Goal: Task Accomplishment & Management: Use online tool/utility

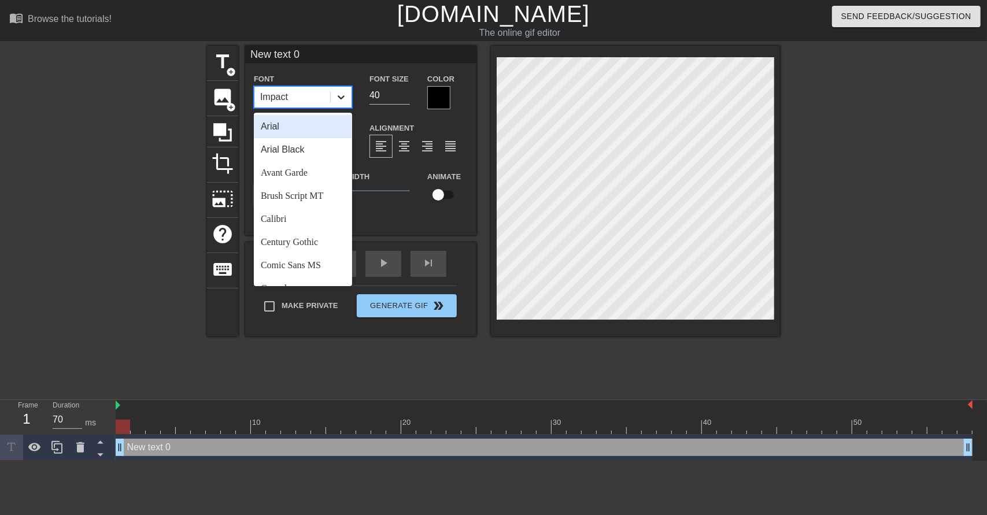
click at [342, 99] on icon at bounding box center [341, 97] width 12 height 12
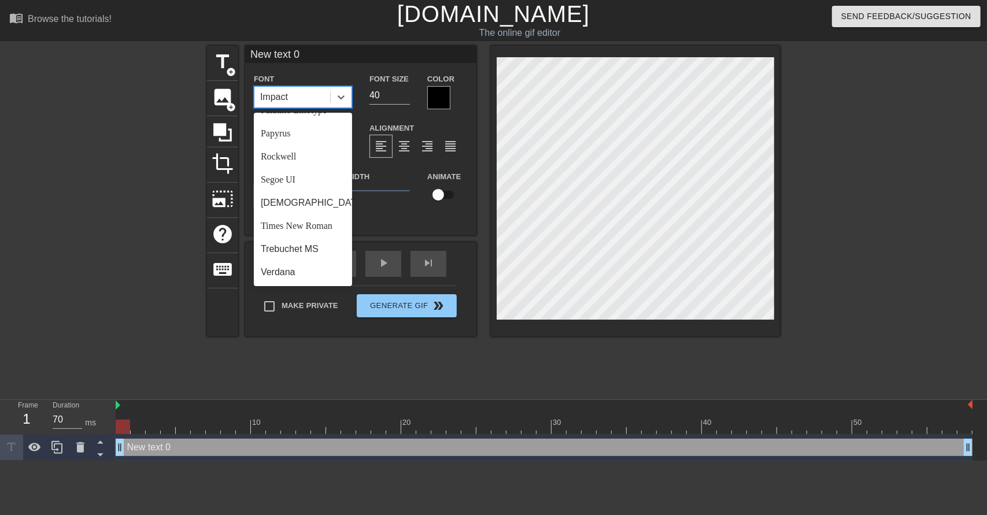
scroll to position [405, 0]
click at [283, 167] on div "Rockwell" at bounding box center [303, 156] width 98 height 23
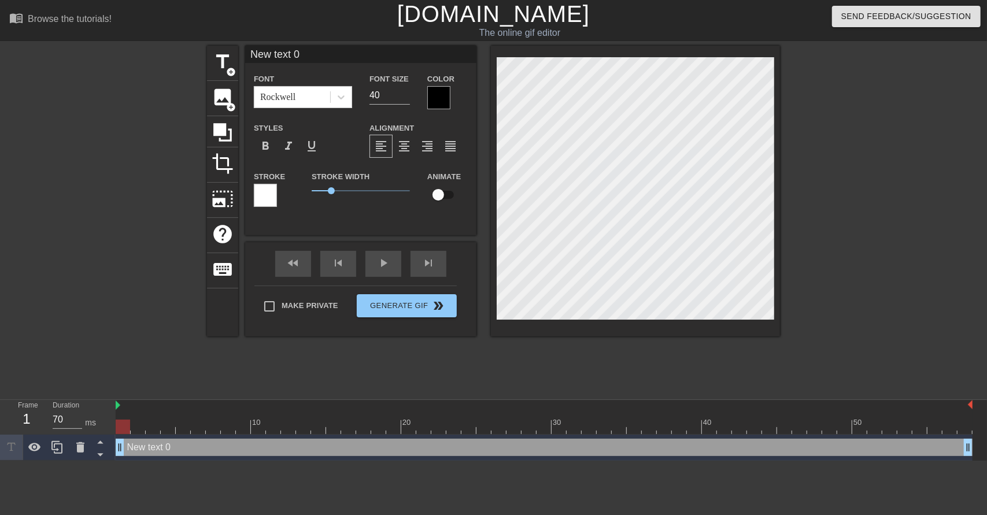
scroll to position [1, 2]
click at [377, 265] on div "play_arrow" at bounding box center [384, 264] width 36 height 26
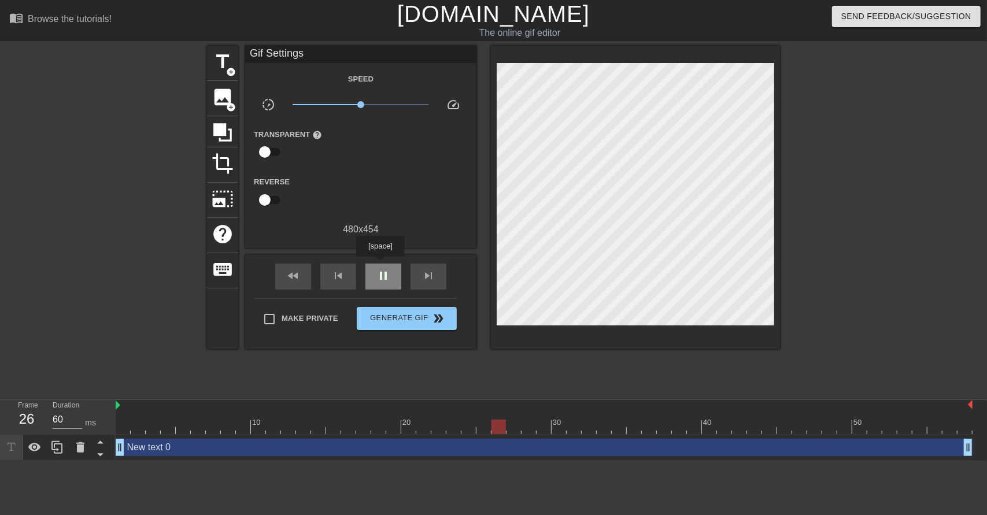
type input "70"
click at [380, 265] on div "pause" at bounding box center [384, 277] width 36 height 26
click at [119, 404] on img at bounding box center [118, 405] width 5 height 9
drag, startPoint x: 116, startPoint y: 408, endPoint x: 109, endPoint y: 408, distance: 6.9
click at [109, 408] on div "Frame 1 Duration 70 ms 10 20 30 40 50 New text 0 drag_handle drag_handle" at bounding box center [493, 430] width 987 height 61
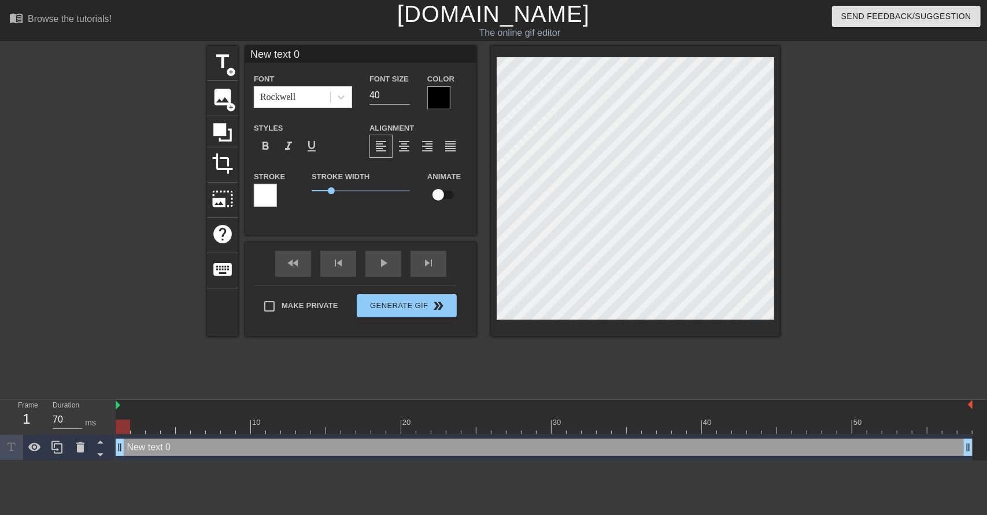
scroll to position [1, 1]
type input "W"
type textarea "W"
type input "Wh"
type textarea "Wh"
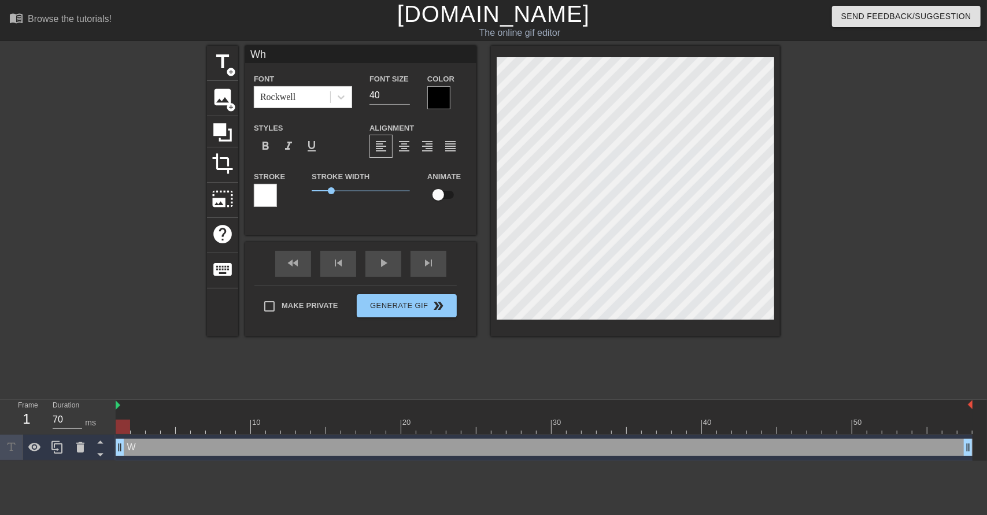
type input "Whi"
type textarea "Whi"
type input "Whic"
type textarea "Whic"
type input "Which"
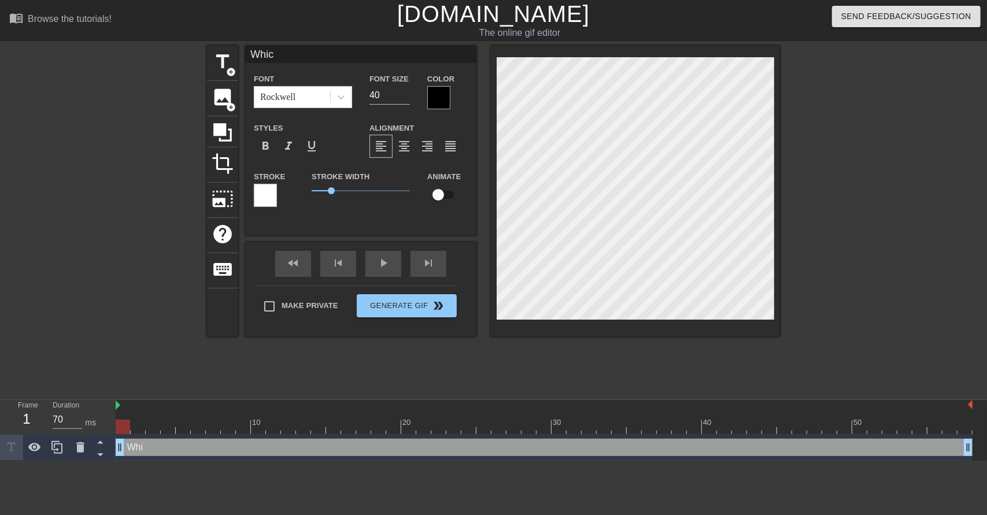
type textarea "Which"
type input "Which"
type textarea "Which"
type input "Which i"
type textarea "Which i"
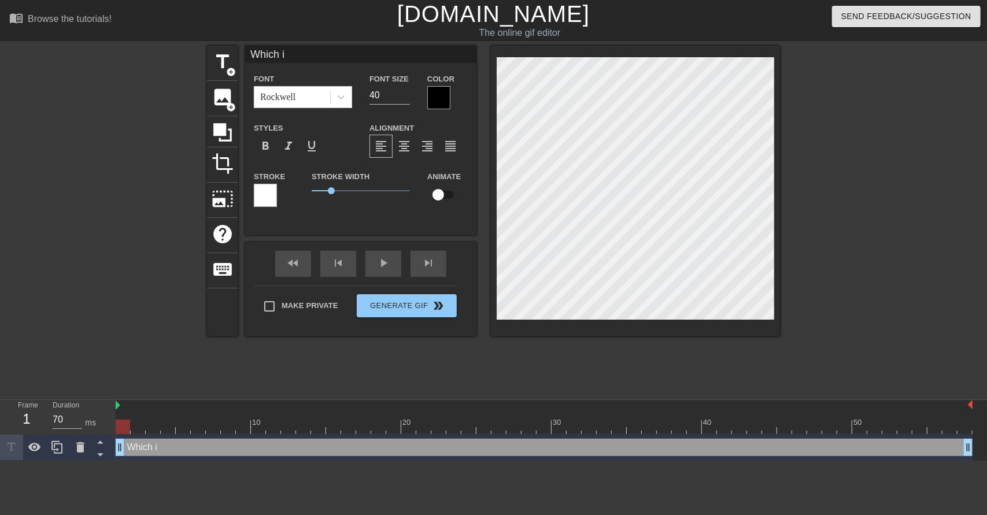
scroll to position [1, 2]
type input "Which is"
type textarea "Which is"
type input "Which is."
type textarea "Which is."
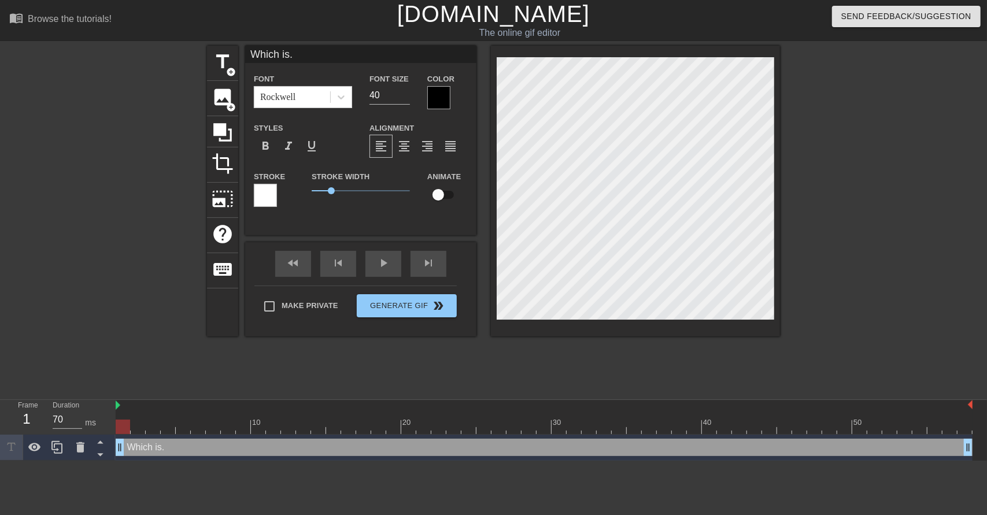
type input "Which is.."
type textarea "Which is.."
type input "Which is..."
type textarea "Which is..."
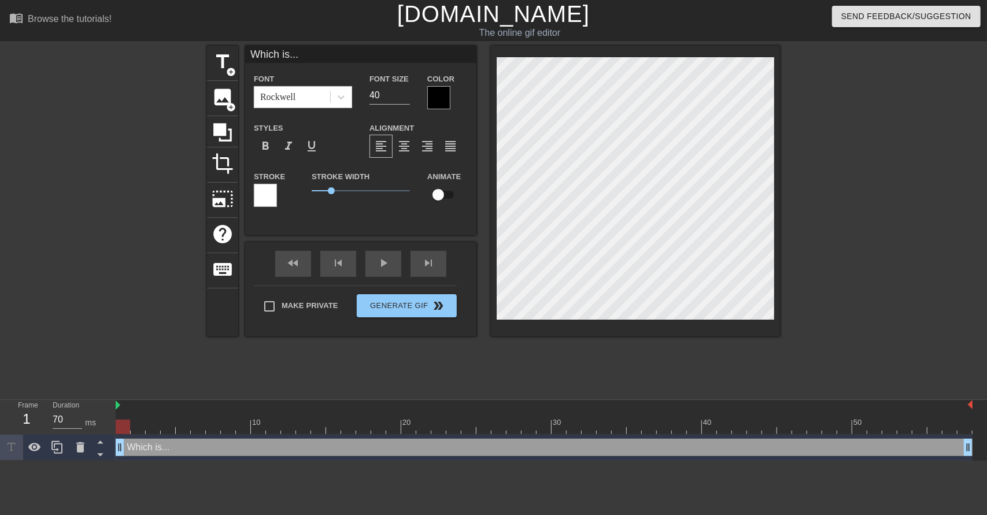
drag, startPoint x: 118, startPoint y: 407, endPoint x: 105, endPoint y: 408, distance: 12.8
click at [102, 408] on div "Frame 1 Duration 70 ms 10 20 30 40 50 Which is... drag_handle drag_handle" at bounding box center [493, 430] width 987 height 61
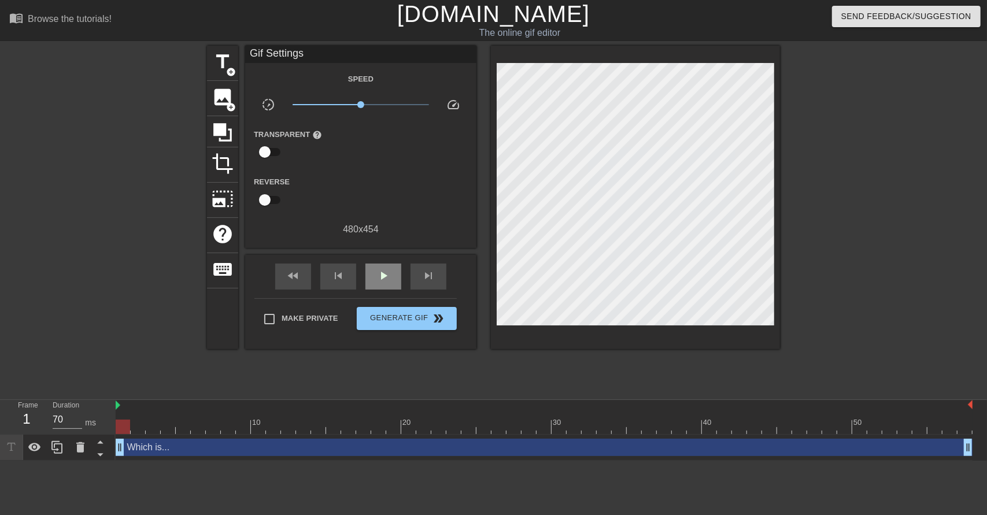
click at [388, 263] on div "fast_rewind skip_previous play_arrow skip_next" at bounding box center [361, 276] width 189 height 43
click at [388, 276] on span "play_arrow" at bounding box center [384, 276] width 14 height 14
click at [388, 276] on span "pause" at bounding box center [384, 276] width 14 height 14
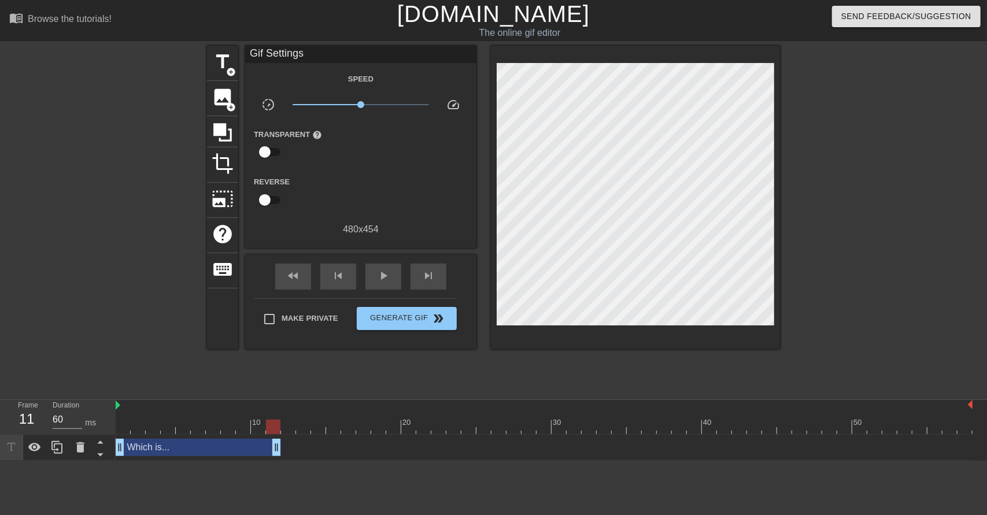
drag, startPoint x: 968, startPoint y: 451, endPoint x: 280, endPoint y: 459, distance: 688.4
click at [280, 459] on div "Which is... drag_handle drag_handle" at bounding box center [544, 448] width 857 height 26
click at [311, 416] on div at bounding box center [318, 419] width 15 height 14
type input "70"
drag, startPoint x: 308, startPoint y: 426, endPoint x: 282, endPoint y: 423, distance: 26.3
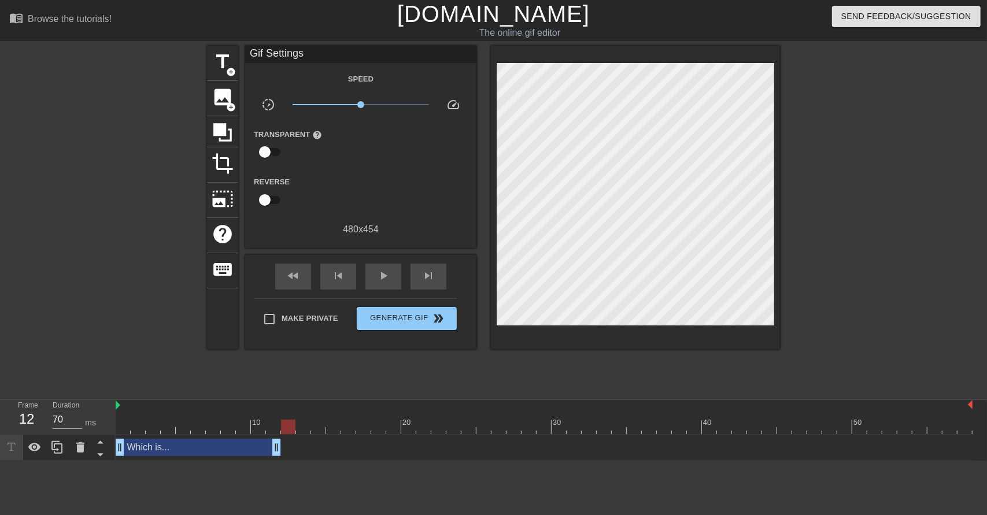
click at [282, 423] on div at bounding box center [544, 427] width 857 height 14
click at [223, 61] on span "title" at bounding box center [223, 62] width 22 height 22
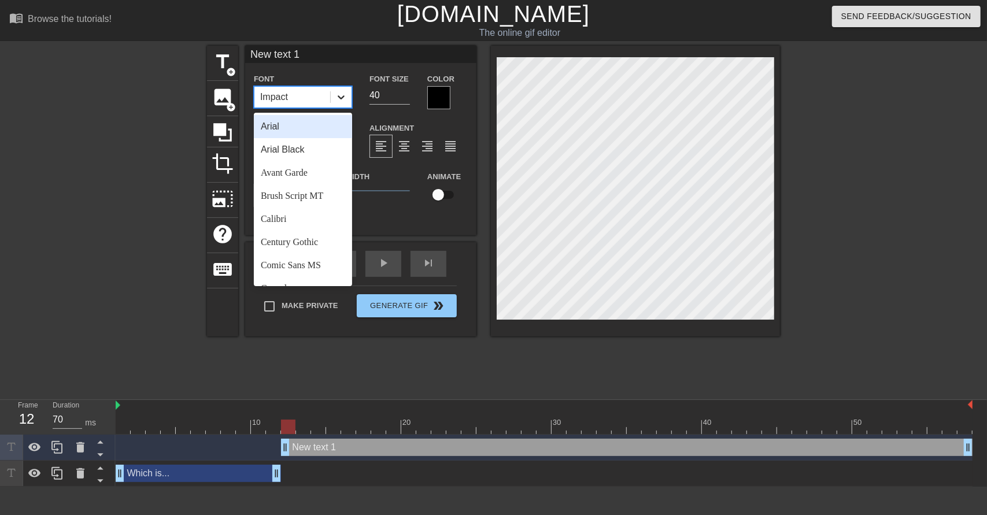
click at [340, 97] on icon at bounding box center [341, 97] width 7 height 4
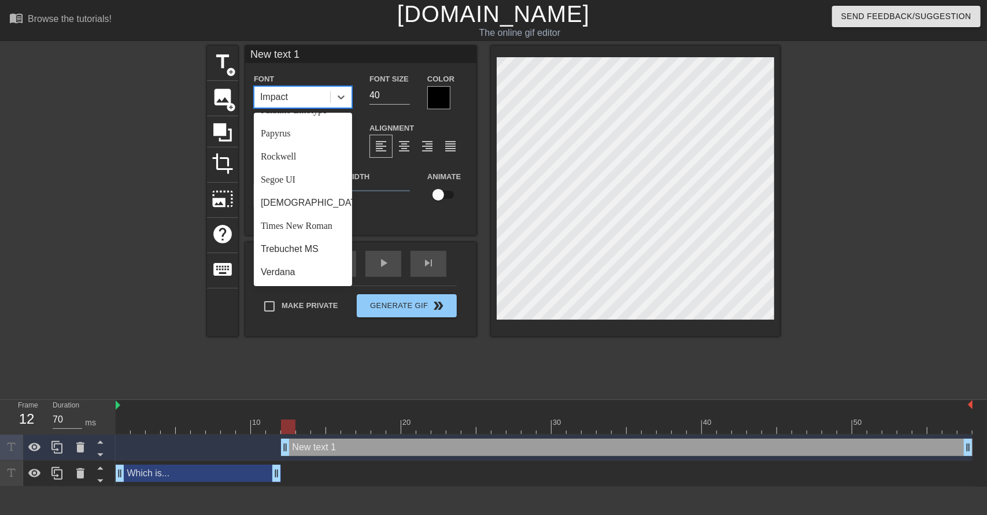
scroll to position [405, 0]
click at [277, 168] on div "Rockwell" at bounding box center [303, 156] width 98 height 23
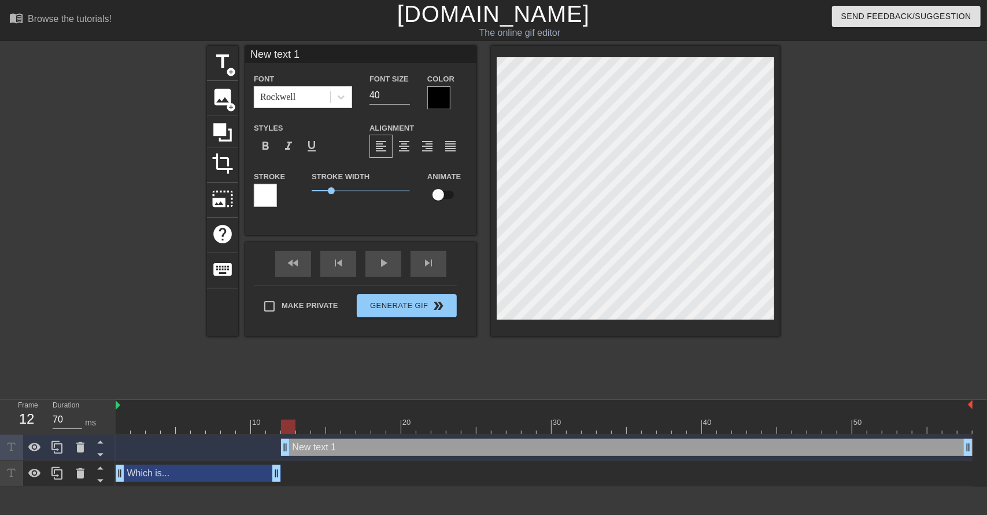
scroll to position [1, 1]
type textarea ". text 1"
type input ".. text 1"
type textarea ".. text 1"
type input "... text 1"
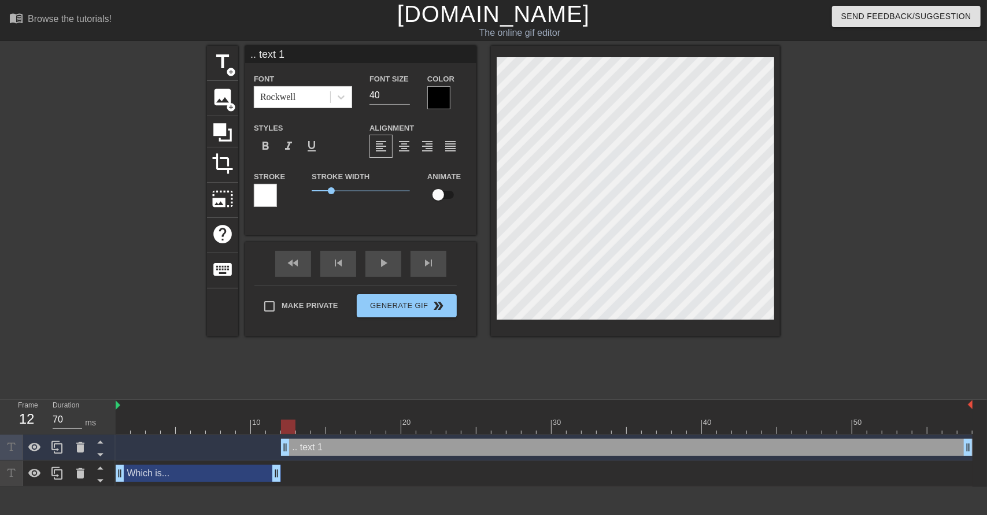
type textarea "... text 1"
type input "...a text 1"
type textarea "...a text 1"
type input "...an text 1"
type textarea "...an text 1"
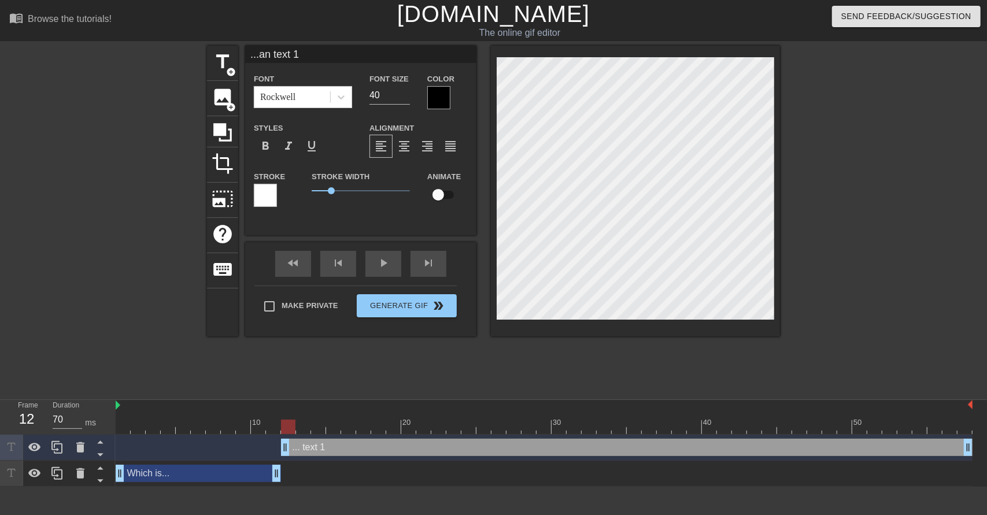
type input "...and text 1"
type textarea "...and text 1"
type input "...and text 1"
type textarea "...and text 1"
type input "...and t text 1"
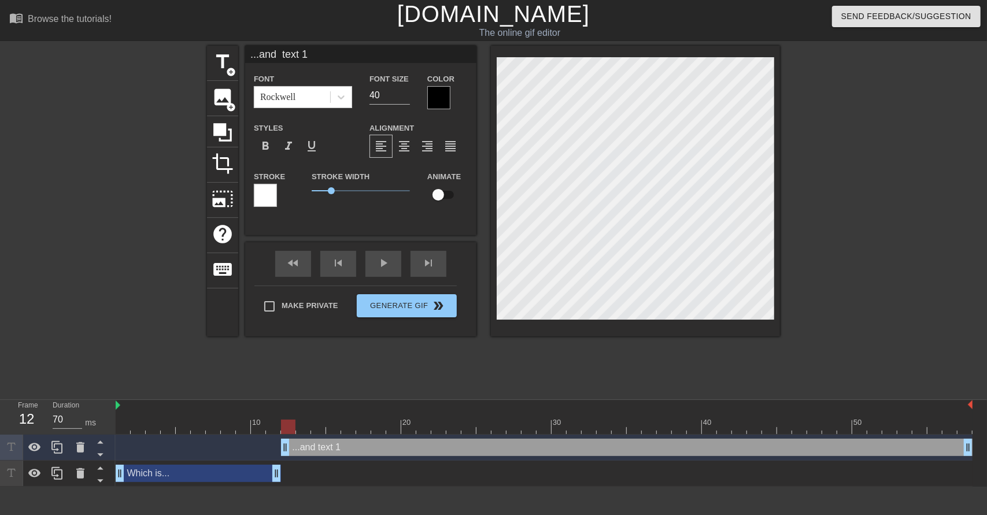
type textarea "...and t text 1"
type input "...and th text 1"
type textarea "...and th text 1"
type input "...and thi text 1"
type textarea "...and thi text 1"
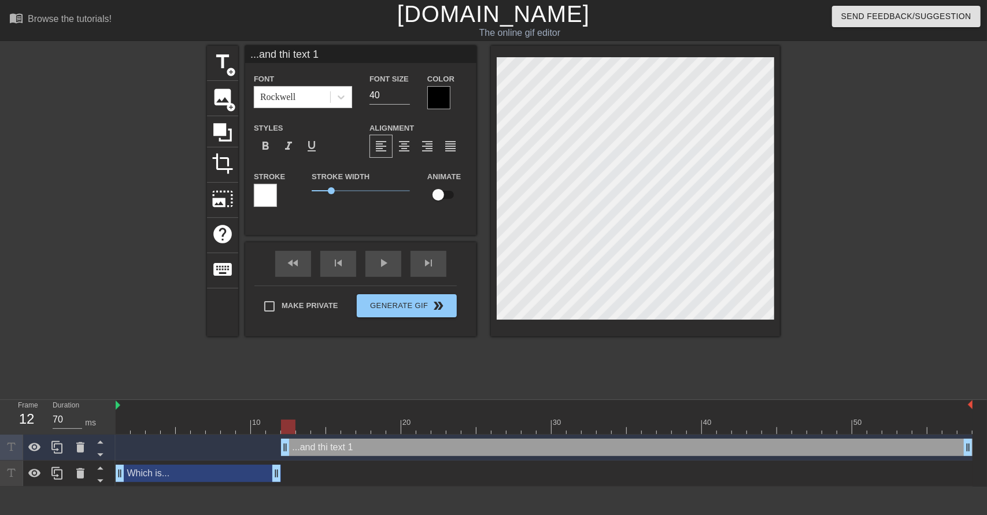
type input "...and this text 1"
type textarea "...and this text 1"
type input "...and this text 1"
type textarea "...and this text 1"
type input "...and this i text 1"
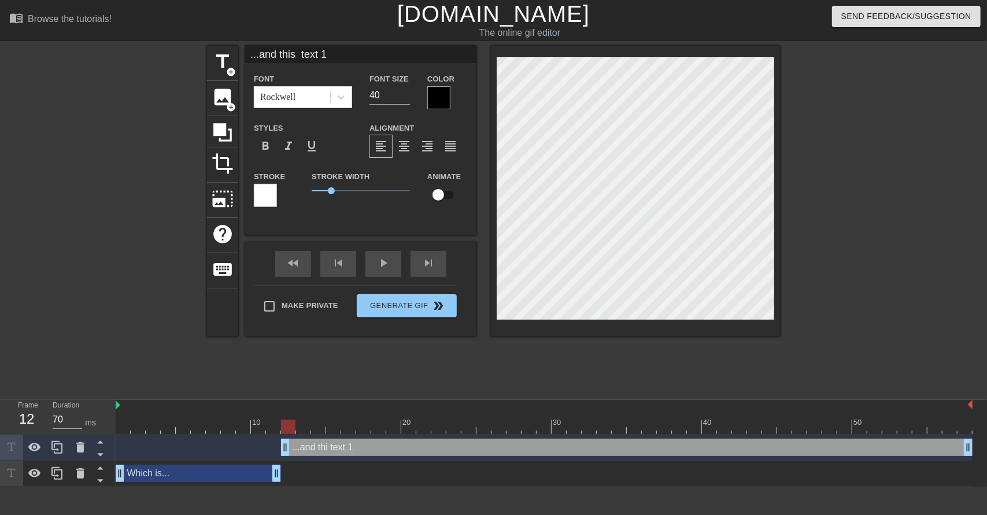
type textarea "...and this i text 1"
type input "...and this is text 1"
type textarea "...and this is text 1"
type input "...and this is text 1"
type textarea "...and this is text 1"
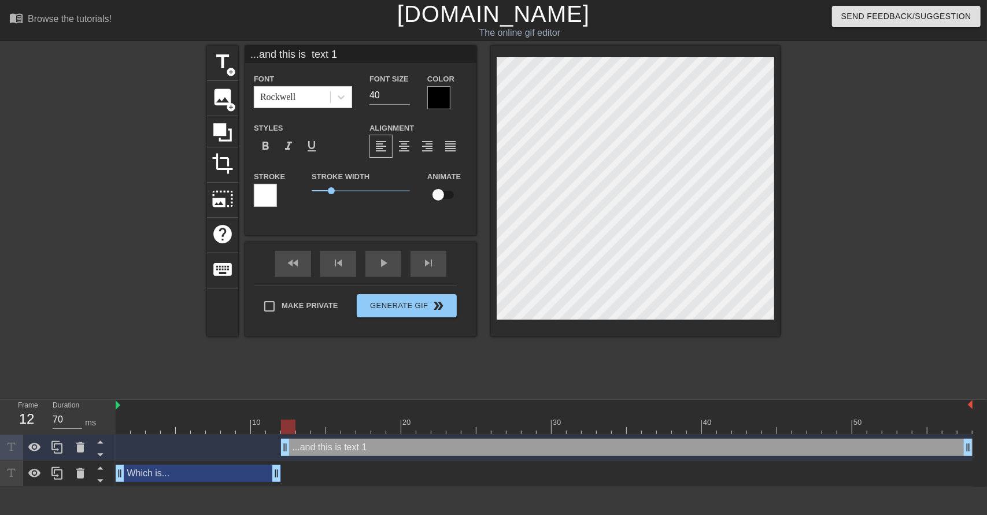
type input "...and this is t text 1"
type textarea "...and this is t text 1"
type input "...and this is tr text 1"
type textarea "...and this is tr text 1"
type input "...and this is tru text 1"
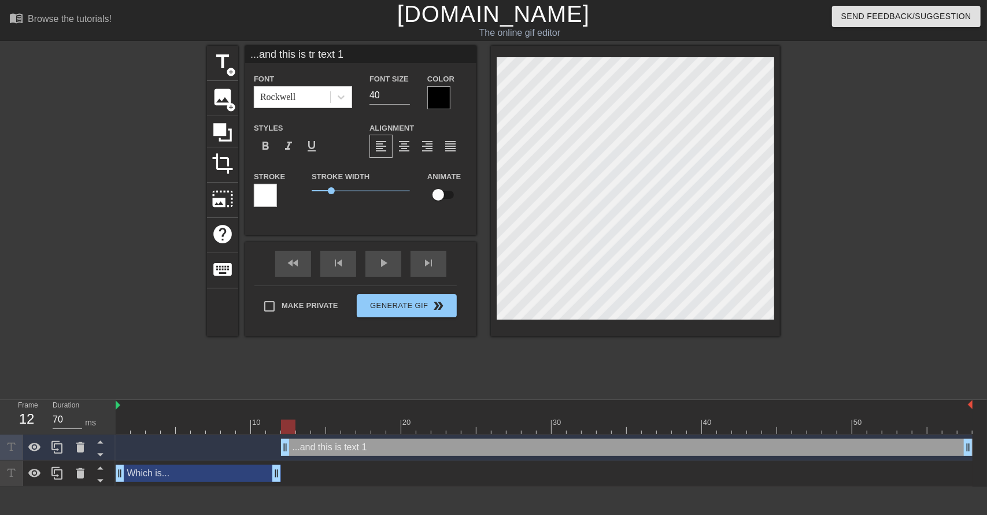
type textarea "...and this is tru text 1"
type input "...and this is true text 1"
type textarea "...and this is true text 1"
type input "...and this is true text"
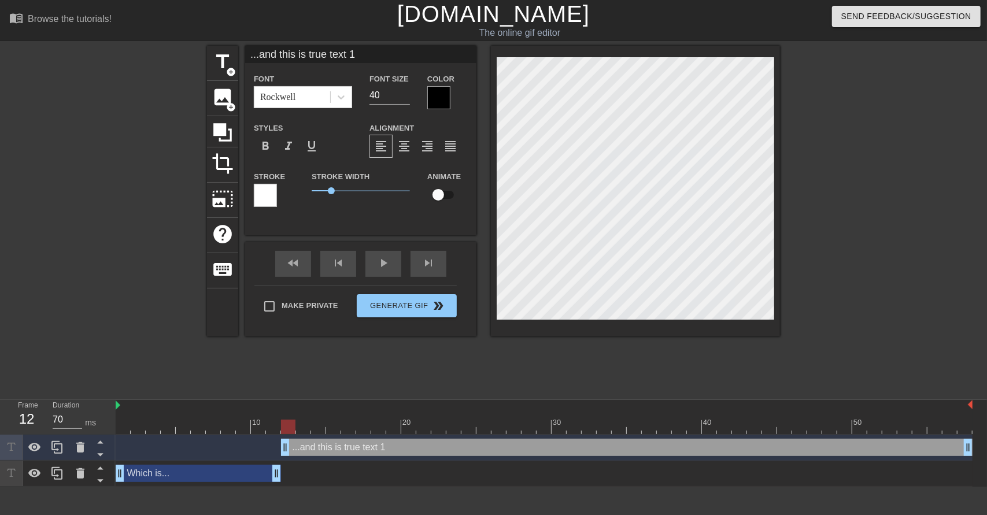
type textarea "...and this is true text"
type input "...and this is true text"
type textarea "...and this is true text"
type input "...and this is true tex"
type textarea "...and this is true tex"
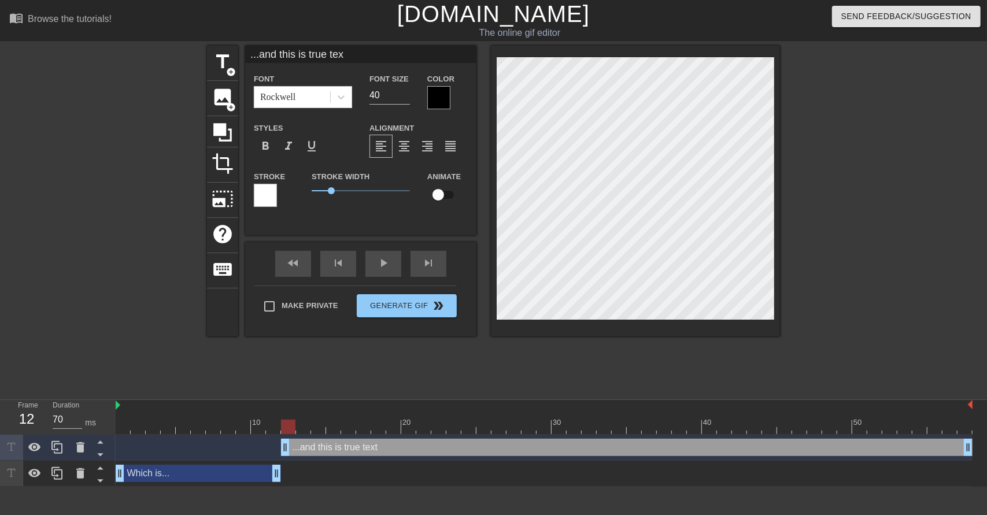
type input "...and this is true te"
type textarea "...and this is true te"
type input "...and this is true t"
type textarea "...and this is true t"
type input "...and this is true"
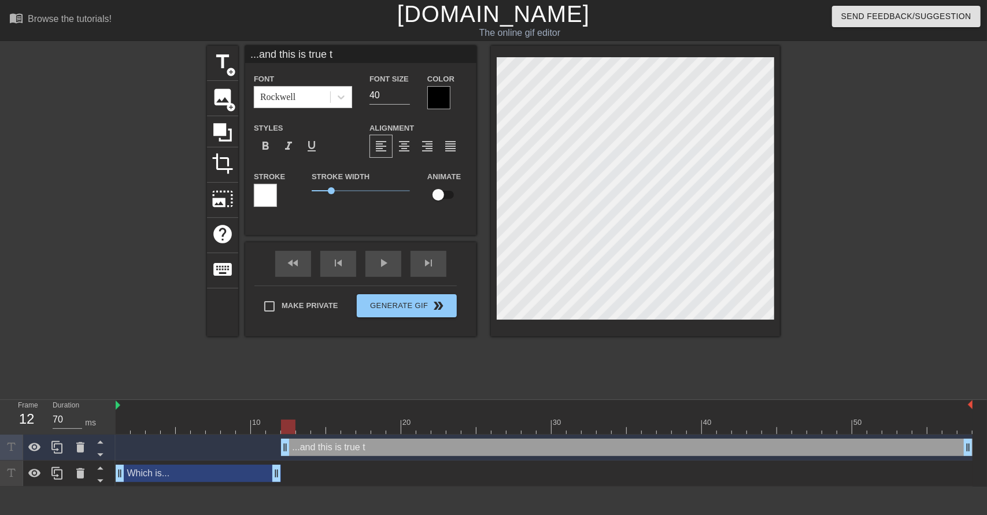
type textarea "...and this is true"
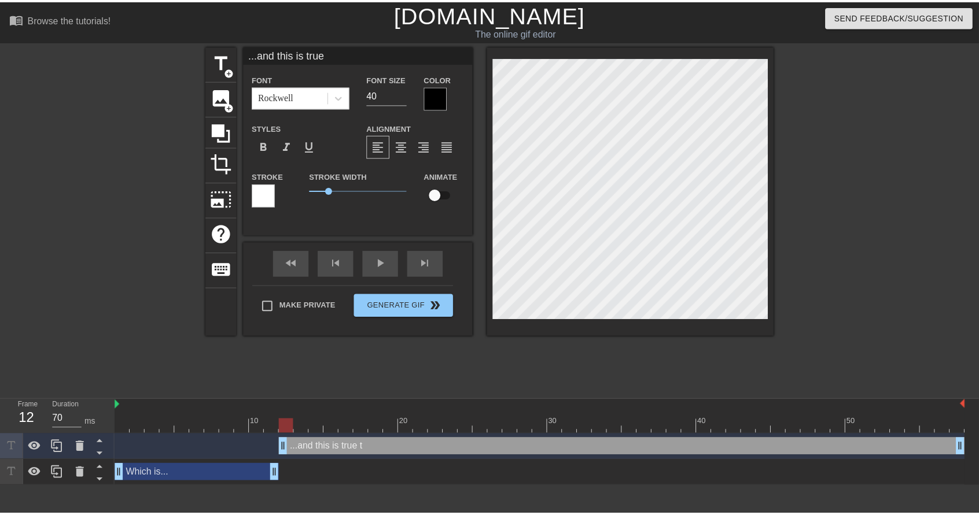
scroll to position [1, 5]
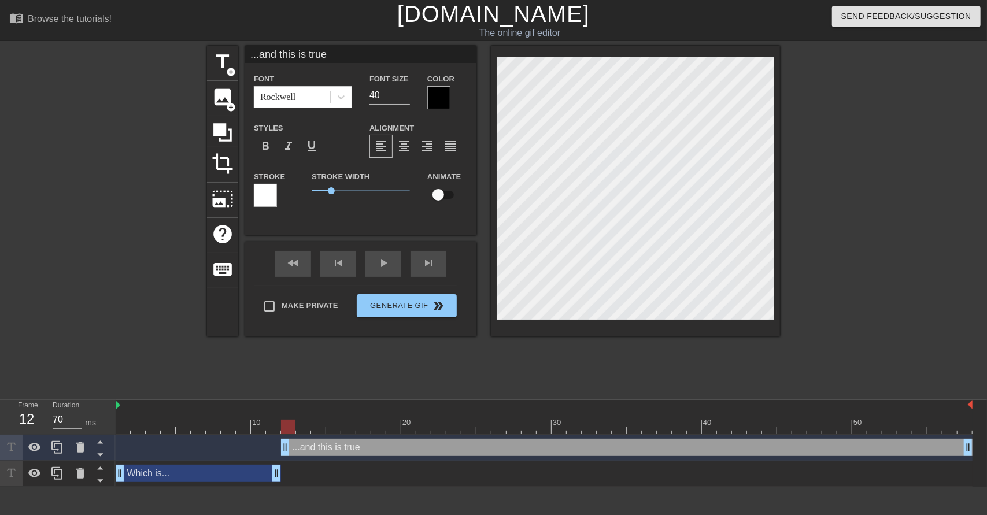
type input "...and this is true"
type textarea "...and this is true"
type input "...and this is true,"
type textarea "...and this is true,"
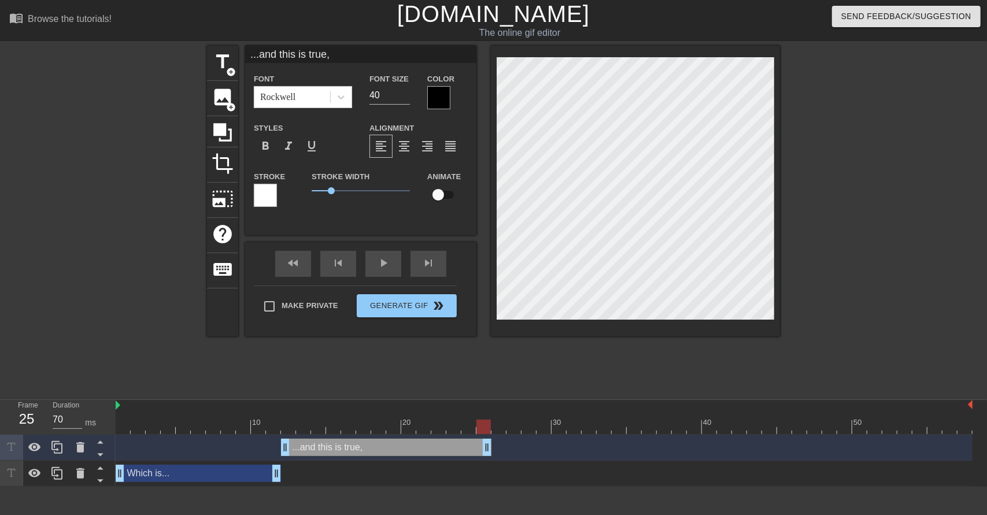
drag, startPoint x: 967, startPoint y: 449, endPoint x: 485, endPoint y: 451, distance: 481.8
drag, startPoint x: 281, startPoint y: 411, endPoint x: 201, endPoint y: 407, distance: 80.5
click at [228, 409] on div at bounding box center [544, 406] width 857 height 12
click at [375, 264] on div "play_arrow" at bounding box center [384, 264] width 36 height 26
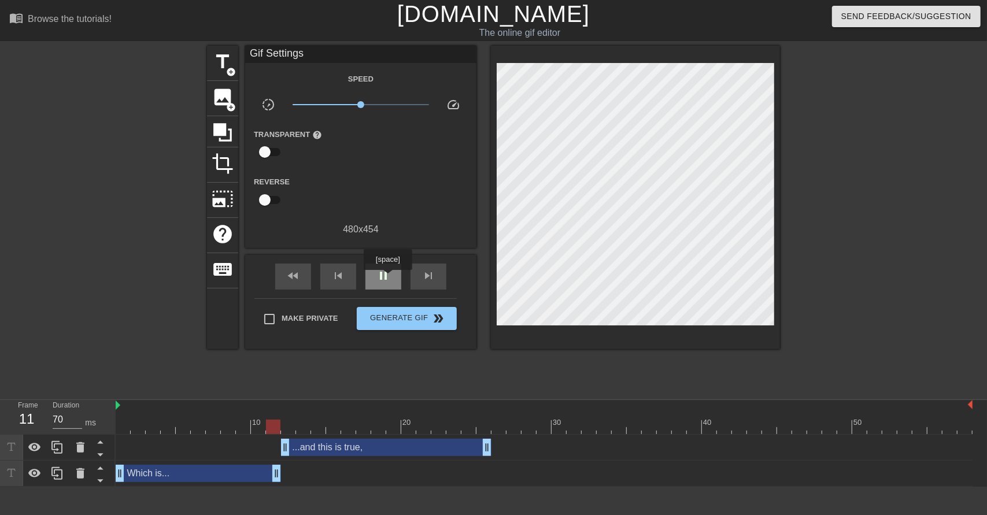
click at [388, 276] on span "pause" at bounding box center [384, 276] width 14 height 14
type input "70"
drag, startPoint x: 310, startPoint y: 426, endPoint x: 534, endPoint y: 418, distance: 224.0
click at [534, 418] on div "10 20 30 40 50" at bounding box center [544, 417] width 857 height 34
click at [219, 61] on span "title" at bounding box center [223, 62] width 22 height 22
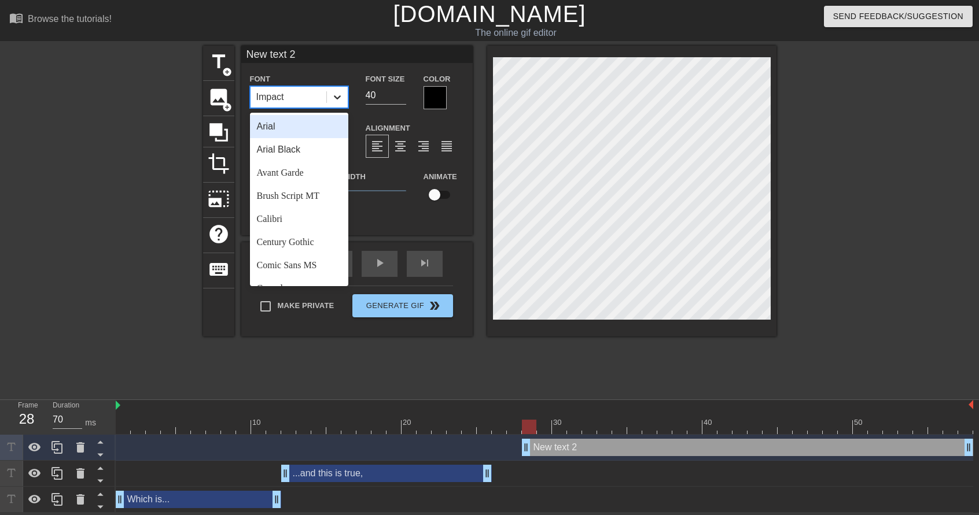
click at [339, 97] on icon at bounding box center [337, 97] width 7 height 4
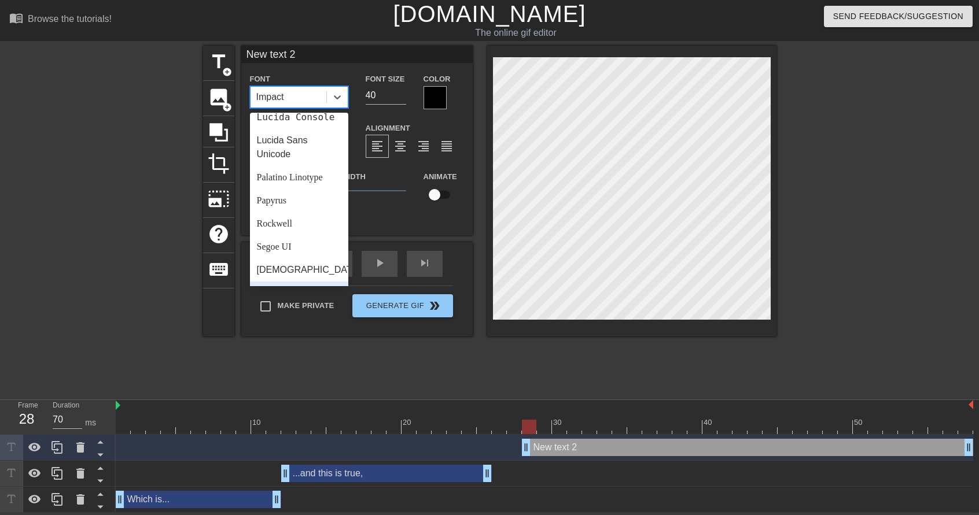
scroll to position [414, 0]
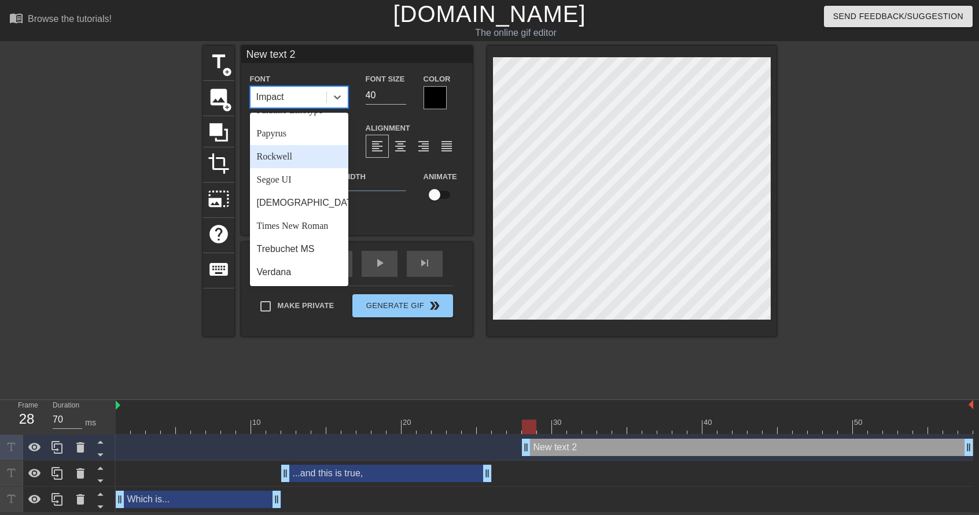
click at [278, 164] on div "Rockwell" at bounding box center [299, 156] width 98 height 23
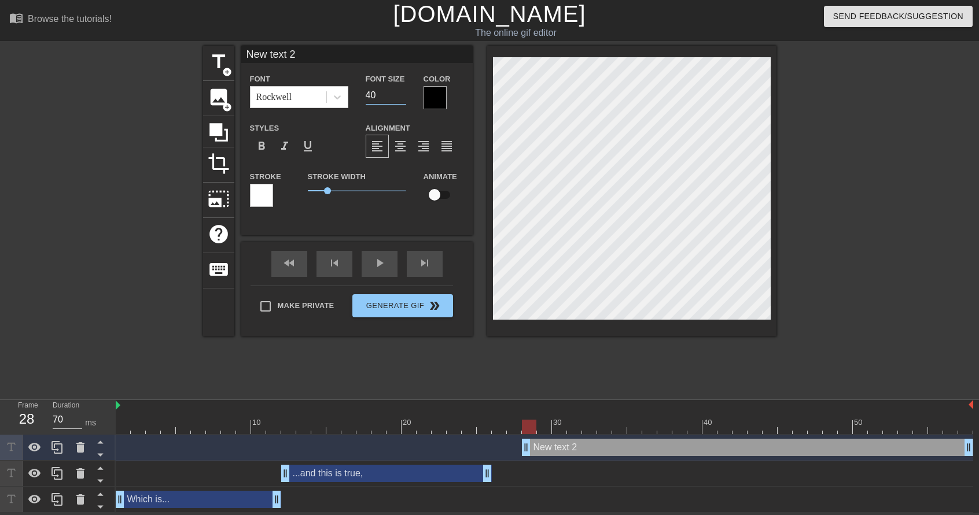
drag, startPoint x: 384, startPoint y: 92, endPoint x: 351, endPoint y: 94, distance: 33.6
click at [351, 94] on div "Font Rockwell Font Size 40 Color" at bounding box center [356, 91] width 231 height 38
type input "60"
type input "F"
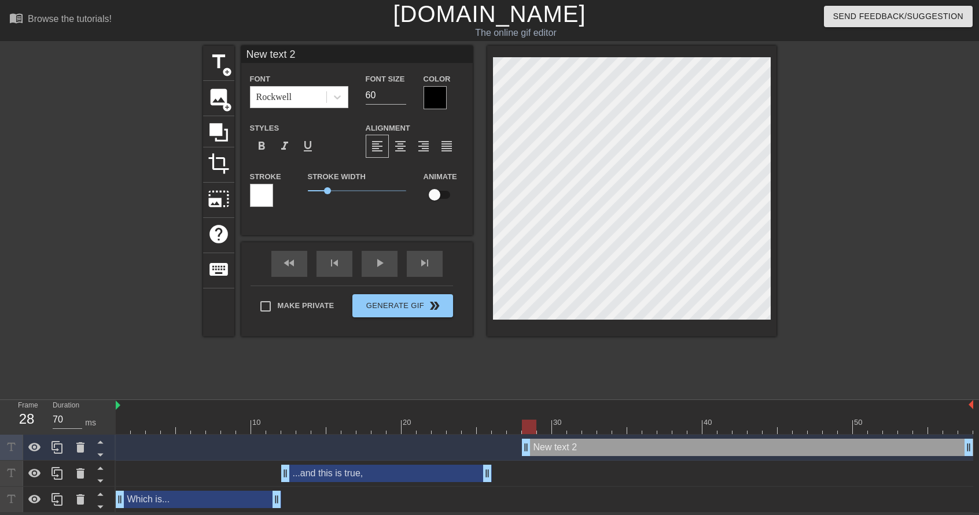
type textarea "F"
type input "Fu"
type textarea "Fu"
type input "Fuc"
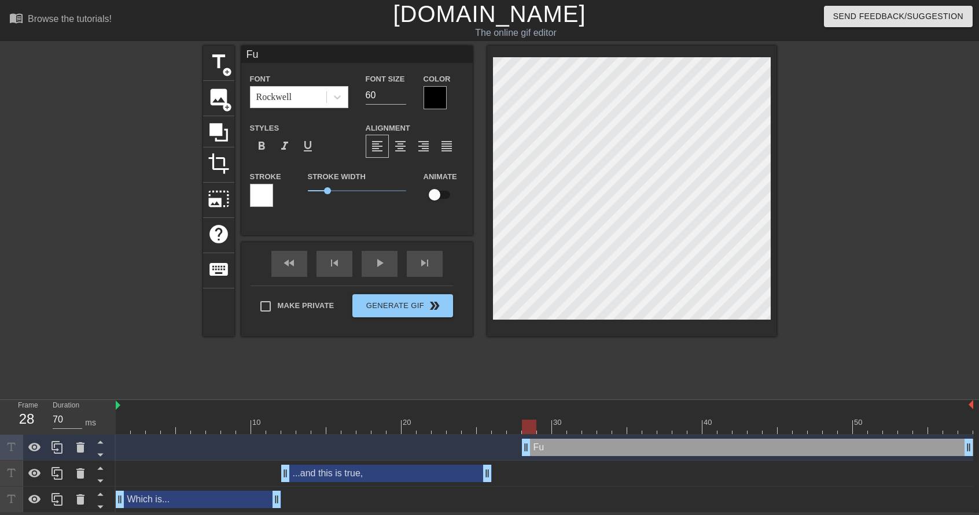
type textarea "Fuc"
type input "Fuck"
type textarea "Fuck"
type input "70"
drag, startPoint x: 536, startPoint y: 417, endPoint x: 623, endPoint y: 423, distance: 87.5
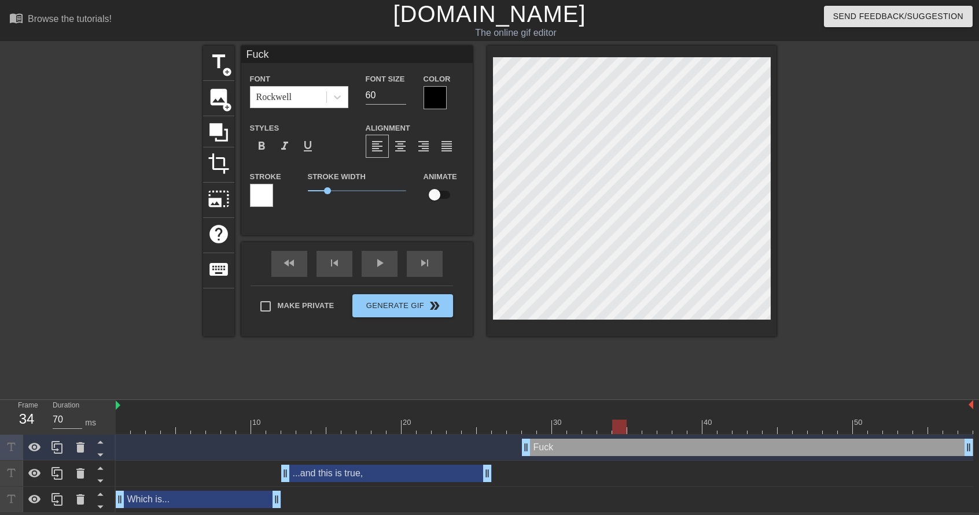
click at [623, 423] on div "10 20 30 40 50" at bounding box center [544, 417] width 857 height 34
click at [215, 68] on span "title" at bounding box center [219, 62] width 22 height 22
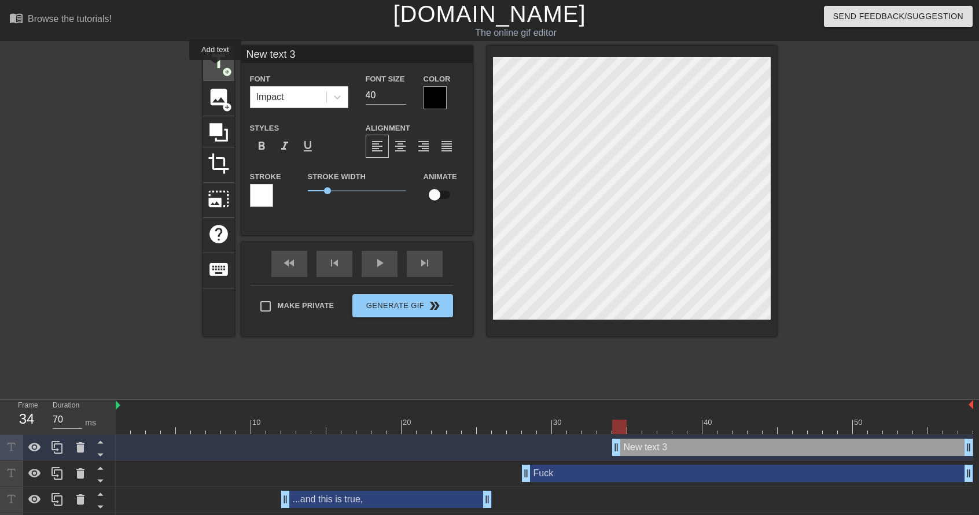
type input "New text 3"
click at [290, 95] on div "Impact" at bounding box center [288, 97] width 76 height 21
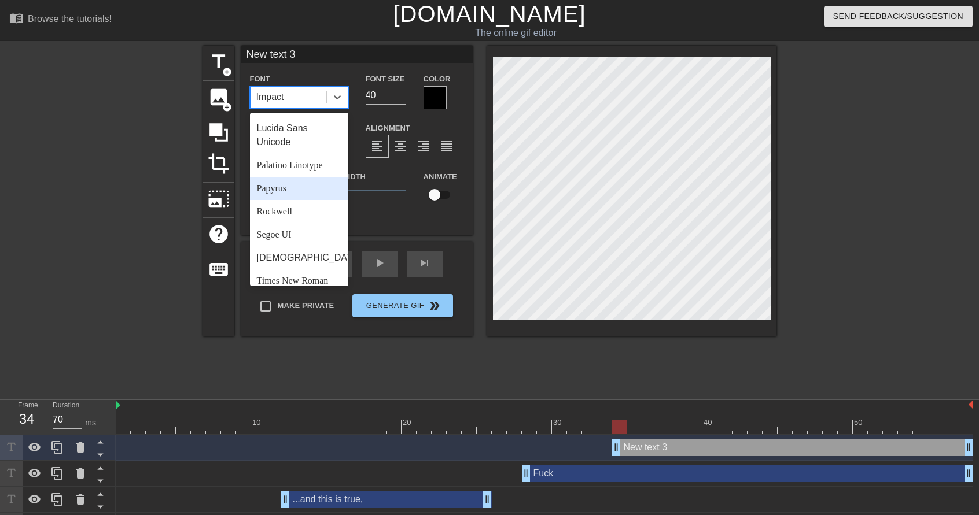
scroll to position [347, 0]
drag, startPoint x: 289, startPoint y: 224, endPoint x: 296, endPoint y: 220, distance: 7.5
click at [290, 222] on div "Rockwell" at bounding box center [299, 209] width 98 height 23
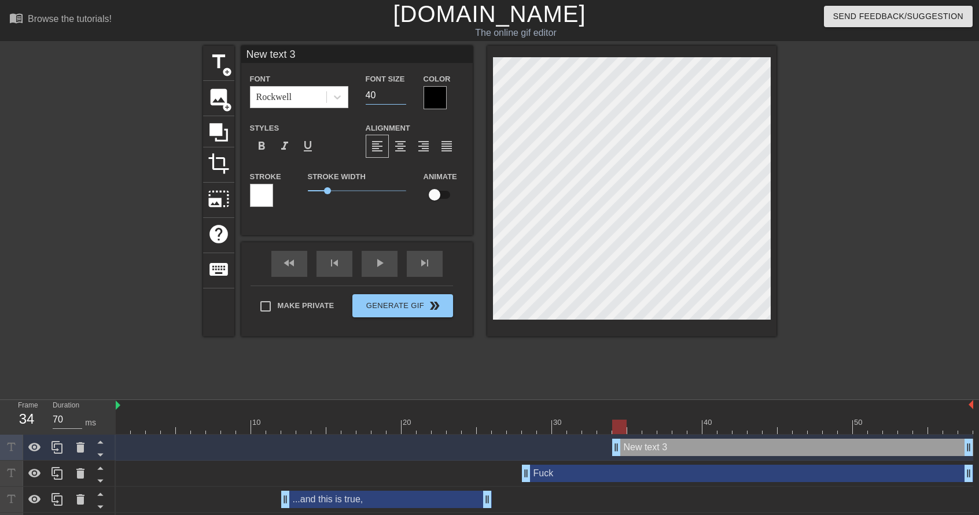
drag, startPoint x: 375, startPoint y: 94, endPoint x: 355, endPoint y: 97, distance: 20.4
click at [354, 97] on div "Font Rockwell Font Size 40 Color" at bounding box center [356, 91] width 231 height 38
type input "60"
type input "S"
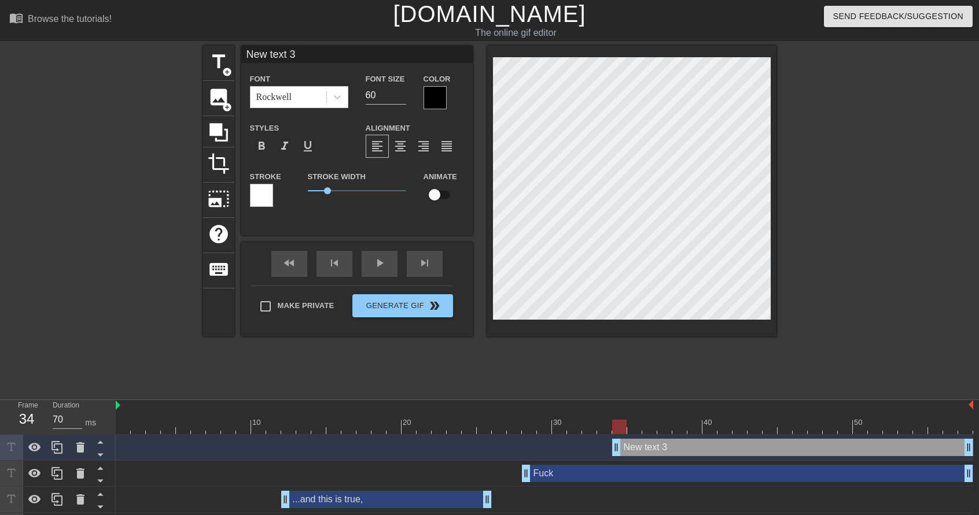
type textarea "S"
type input "St"
type textarea "St"
type input "Stu"
type textarea "Stu"
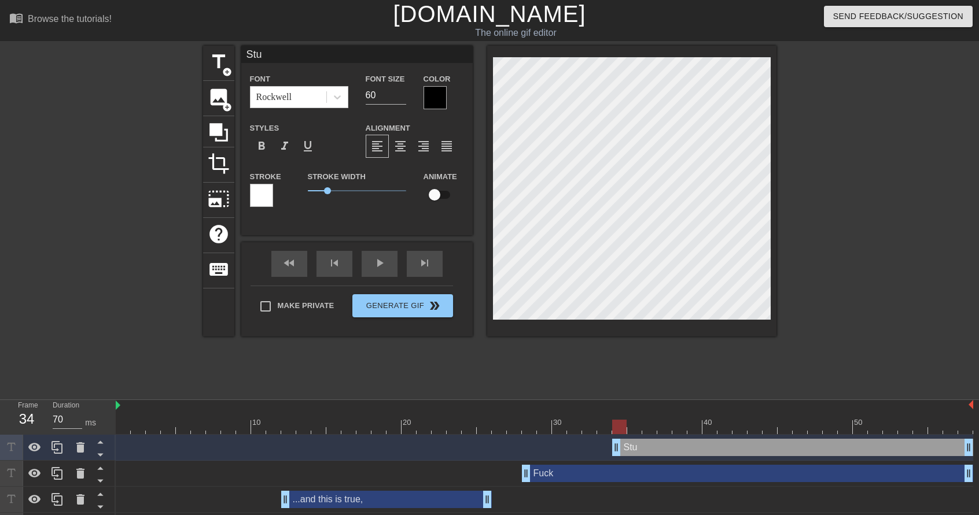
type input "[PERSON_NAME]"
type textarea "[PERSON_NAME]"
type input "Stupi"
type textarea "Stupi"
type input "Stupid"
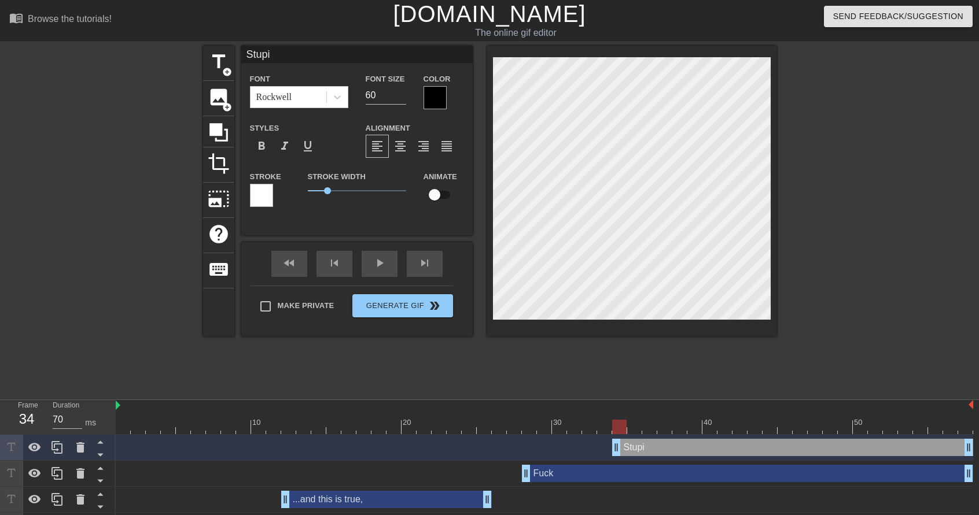
type textarea "Stupid"
type input "Stupi"
type textarea "Stupi"
type input "[PERSON_NAME]"
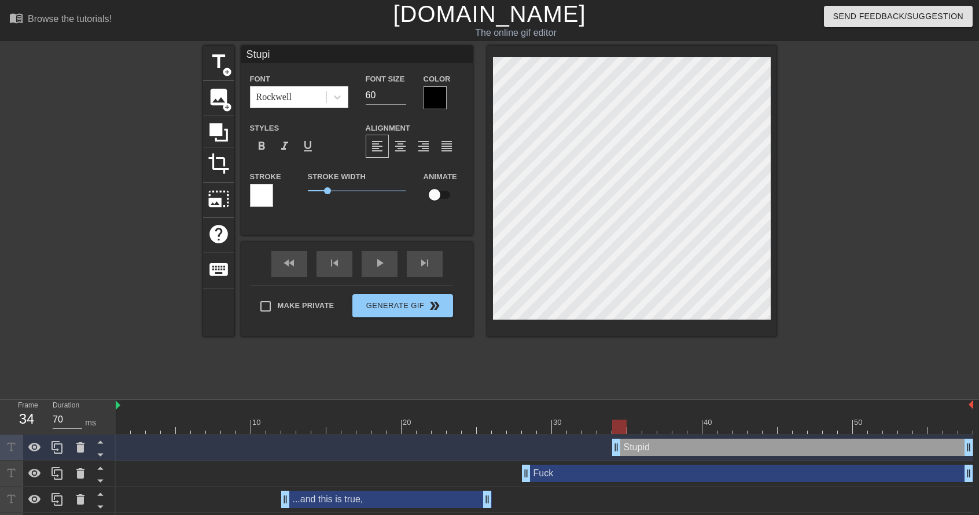
type textarea "[PERSON_NAME]"
type input "Stu"
type textarea "Stu"
type input "St"
type textarea "St"
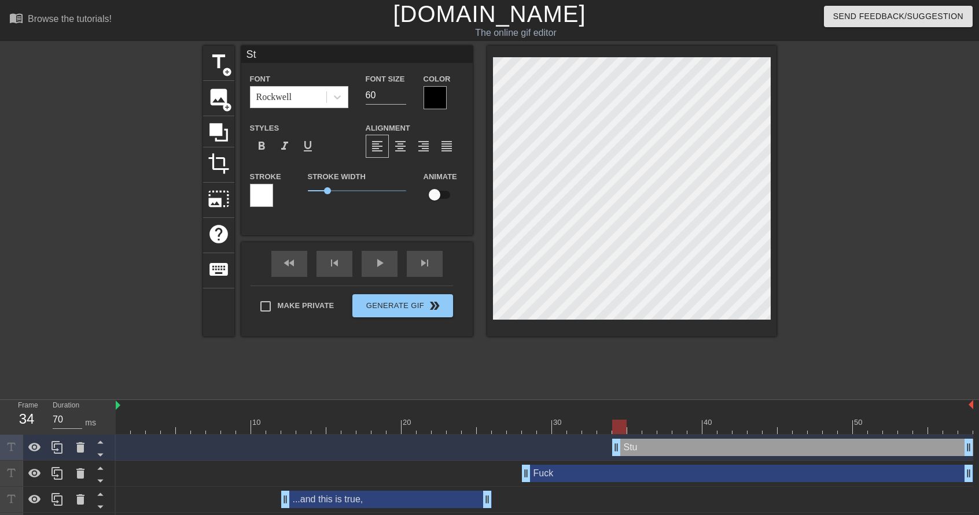
scroll to position [1, 1]
type input "S"
type textarea "S"
type input "i"
type textarea "i"
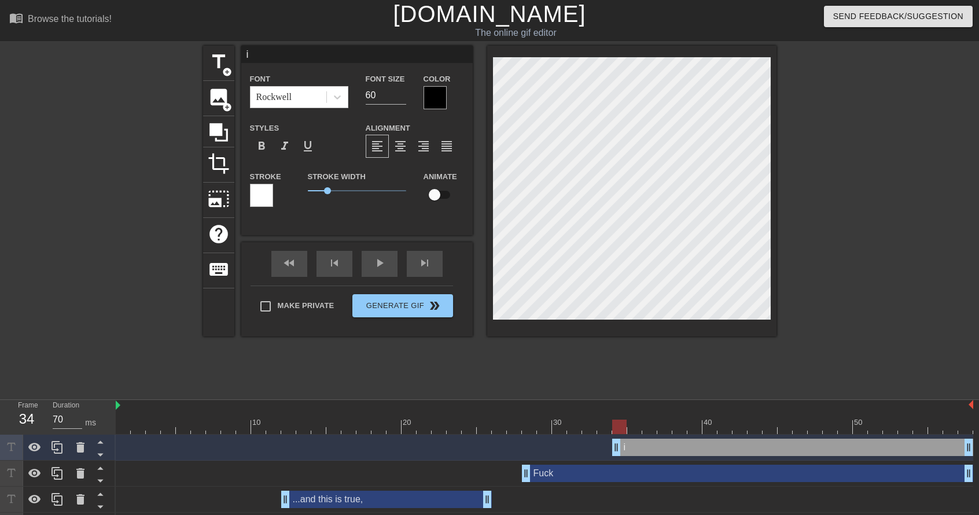
type input "in"
type textarea "in"
type input "ing"
type textarea "ing"
drag, startPoint x: 968, startPoint y: 452, endPoint x: 961, endPoint y: 446, distance: 9.0
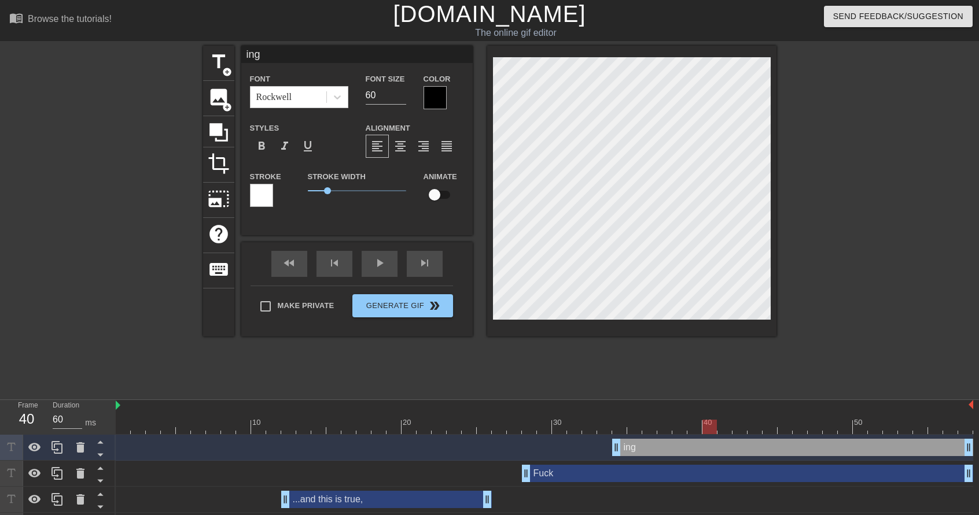
type input "60"
drag, startPoint x: 966, startPoint y: 426, endPoint x: 728, endPoint y: 412, distance: 238.7
click at [728, 412] on div "10 20 30 40 50" at bounding box center [544, 417] width 857 height 34
click at [217, 65] on span "title" at bounding box center [219, 62] width 22 height 22
type input "New text 4"
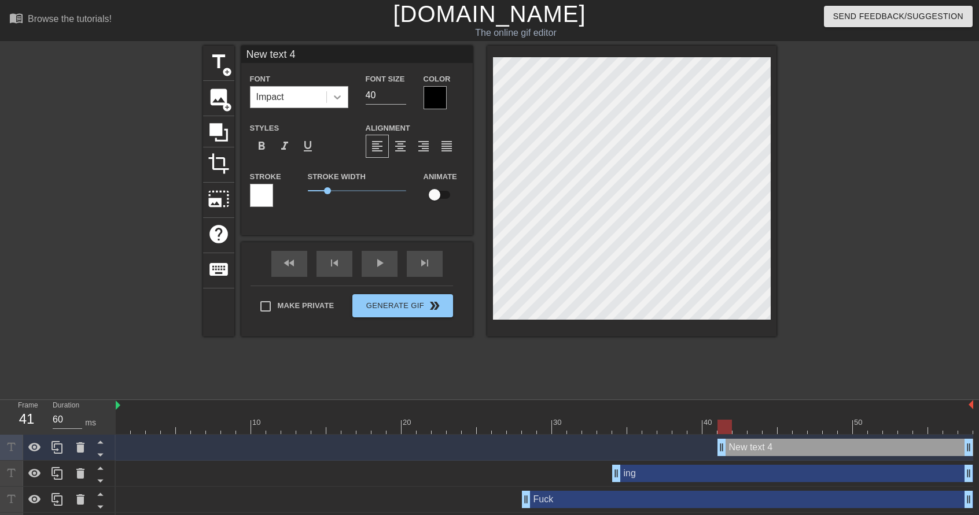
click at [342, 94] on icon at bounding box center [337, 97] width 12 height 12
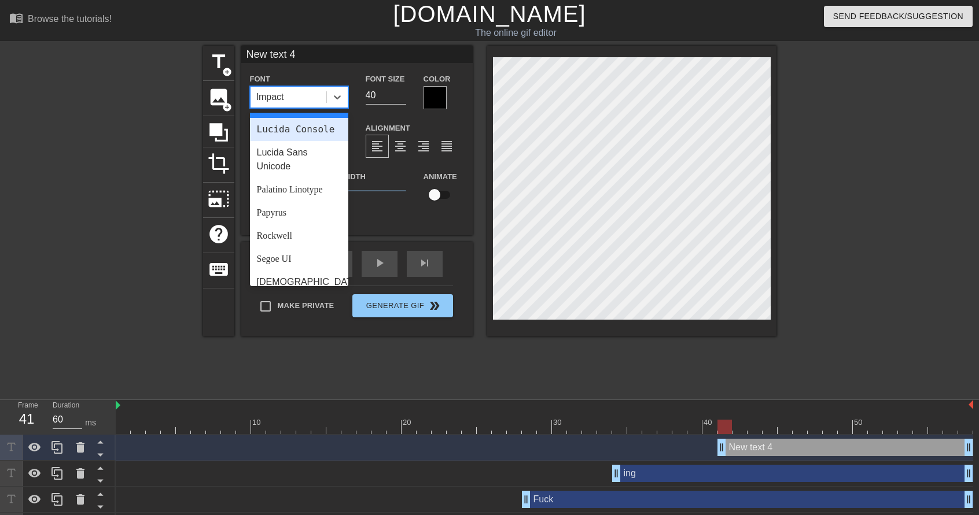
scroll to position [347, 0]
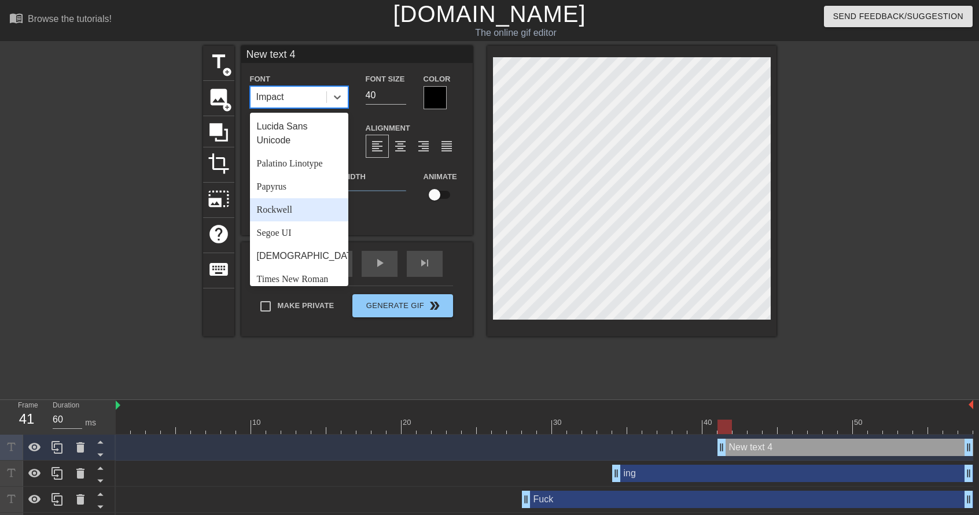
click at [289, 222] on div "Rockwell" at bounding box center [299, 209] width 98 height 23
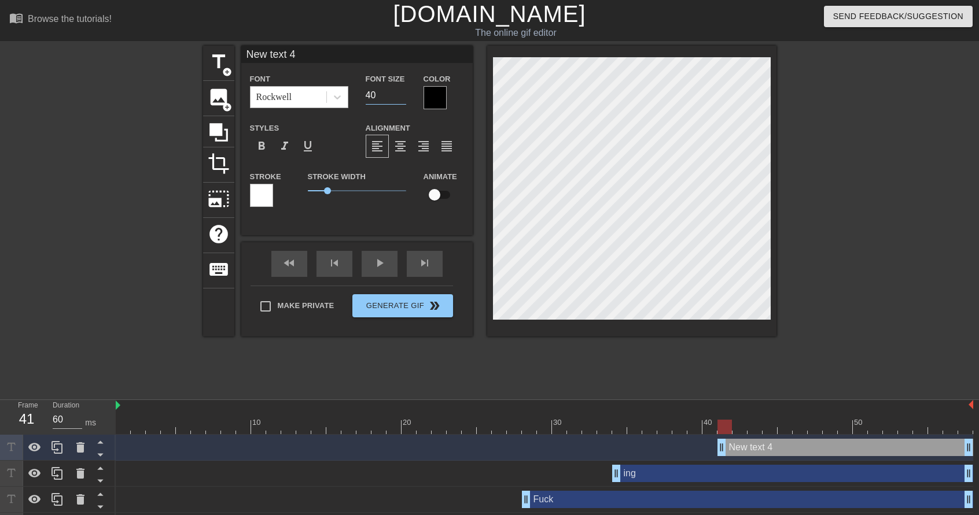
drag, startPoint x: 356, startPoint y: 93, endPoint x: 324, endPoint y: 88, distance: 32.1
click at [333, 95] on div "Font Rockwell Font Size 40 Color" at bounding box center [356, 91] width 231 height 38
type input "60"
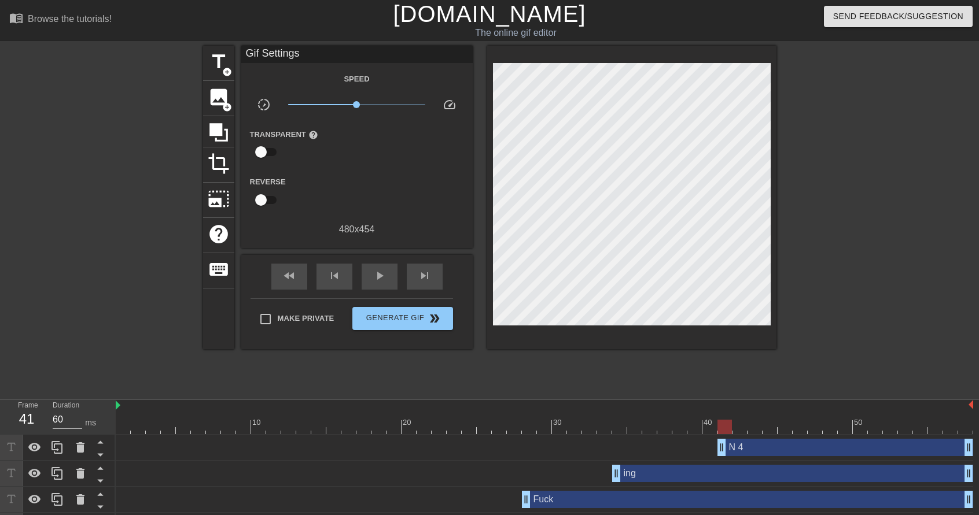
scroll to position [1, 1]
type textarea "4"
type textarea "Stu"
type input "60"
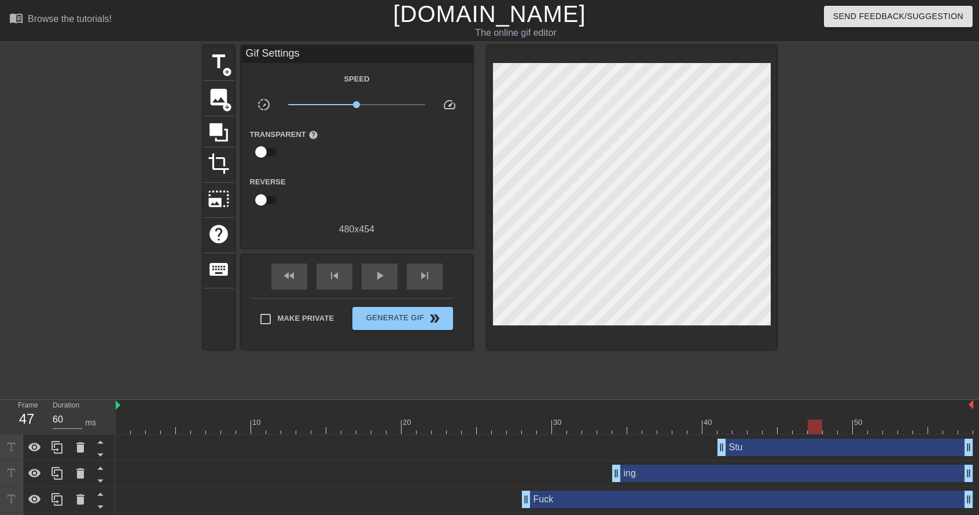
drag, startPoint x: 728, startPoint y: 428, endPoint x: 814, endPoint y: 428, distance: 86.2
click at [814, 427] on div at bounding box center [814, 427] width 14 height 14
click at [215, 65] on span "title" at bounding box center [219, 62] width 22 height 22
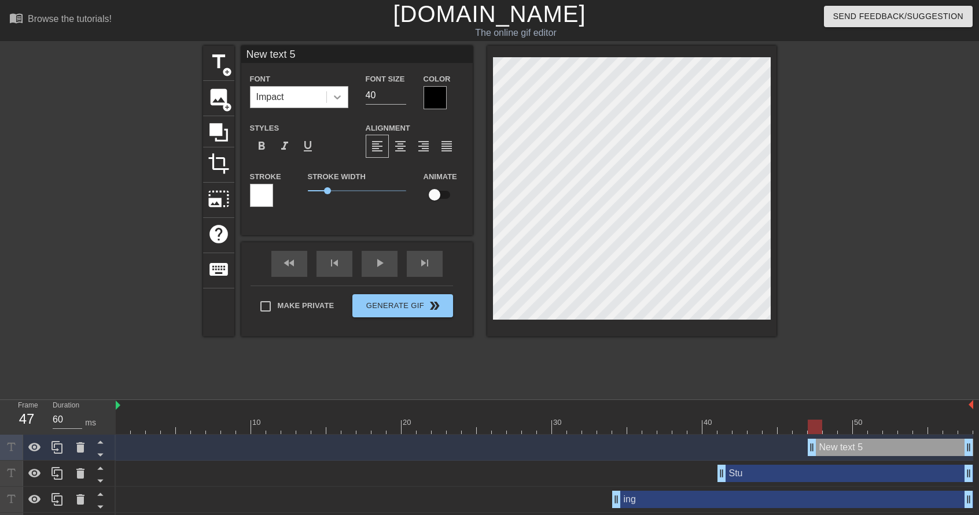
click at [338, 97] on icon at bounding box center [337, 97] width 7 height 4
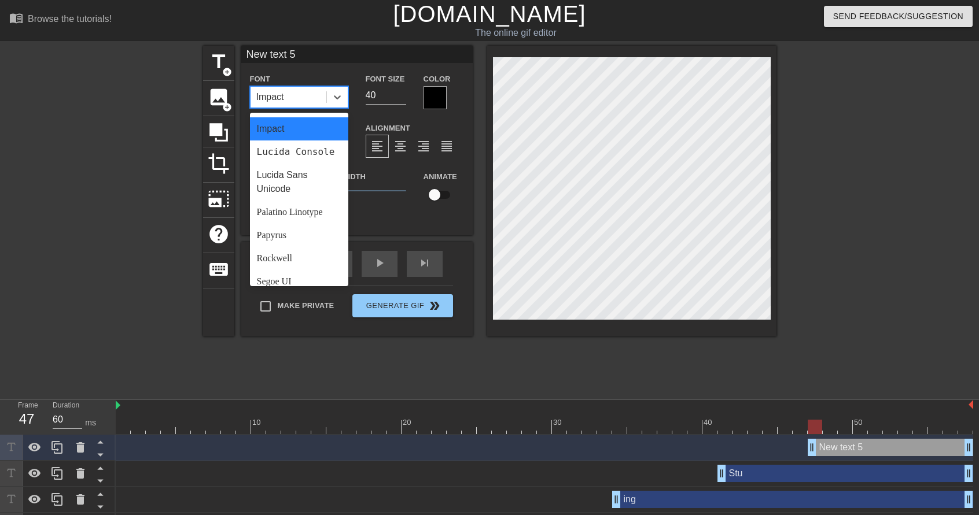
scroll to position [347, 0]
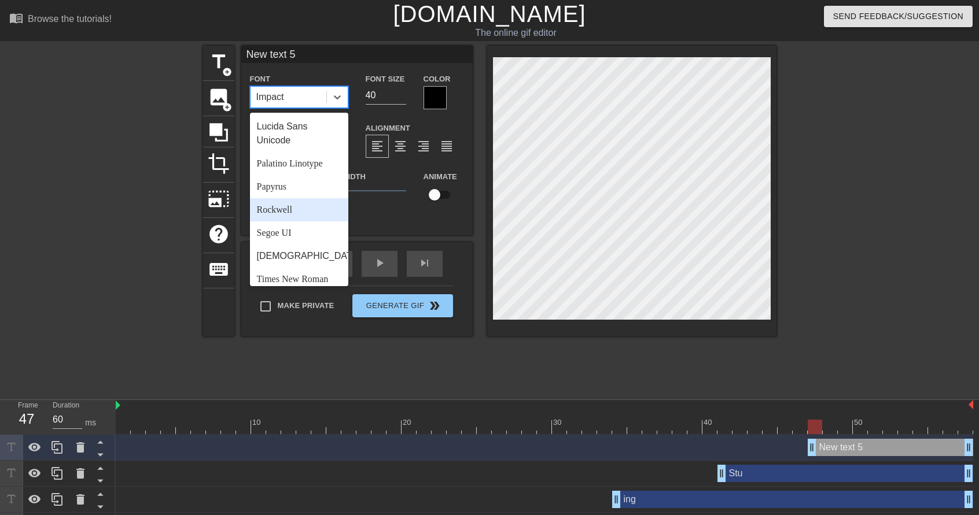
click at [301, 222] on div "Rockwell" at bounding box center [299, 209] width 98 height 23
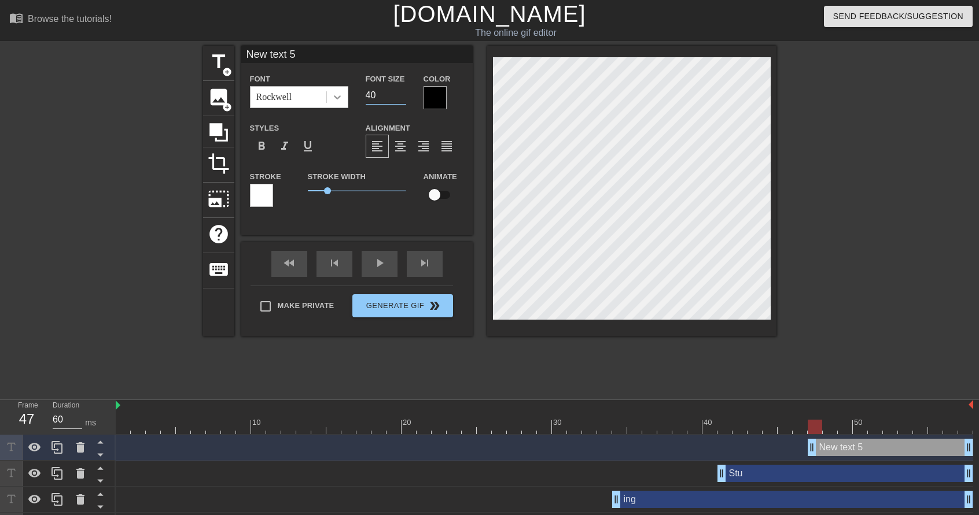
drag, startPoint x: 390, startPoint y: 95, endPoint x: 330, endPoint y: 98, distance: 60.2
click at [334, 95] on div "Font Rockwell Font Size 40 Color" at bounding box center [356, 91] width 231 height 38
type input "60"
type input "p"
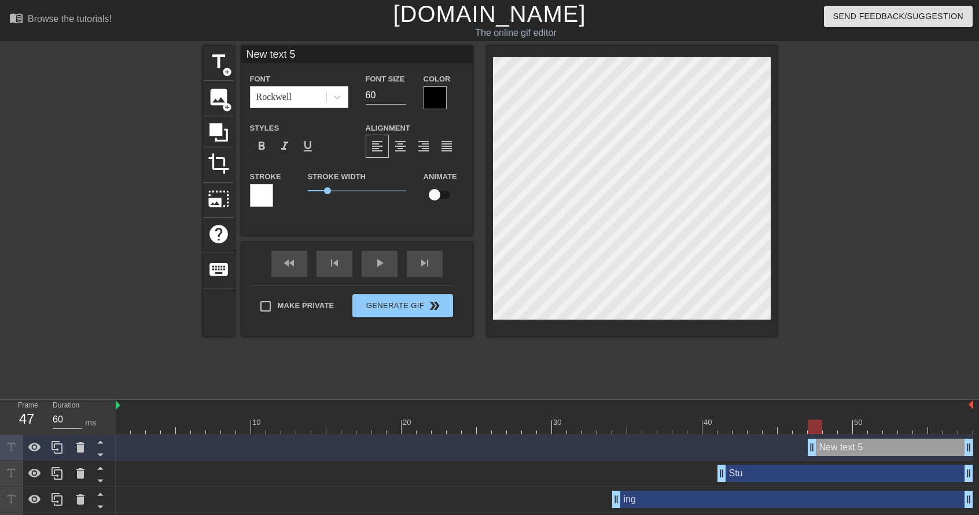
type textarea "p"
type input "pi"
type textarea "pi"
type input "pid"
type textarea "pid"
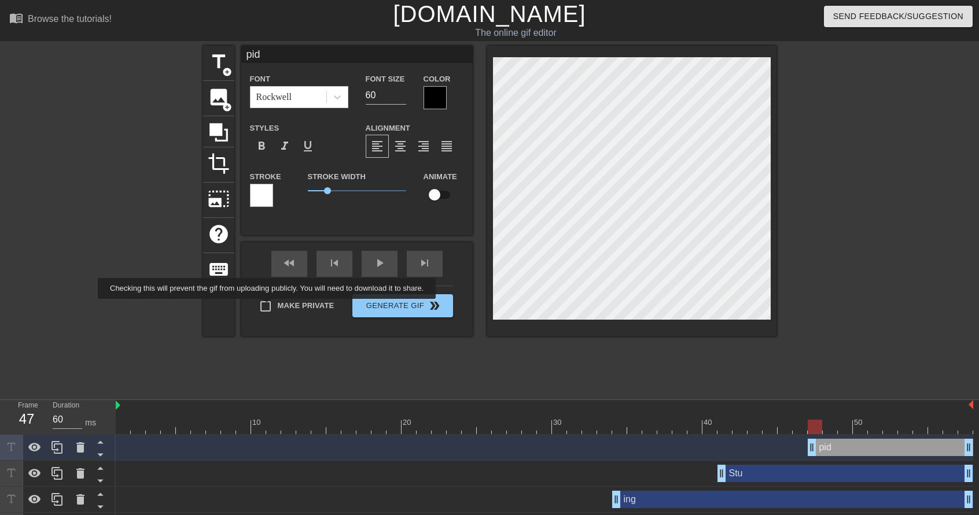
click at [269, 307] on input "Make Private" at bounding box center [265, 306] width 24 height 24
checkbox input "true"
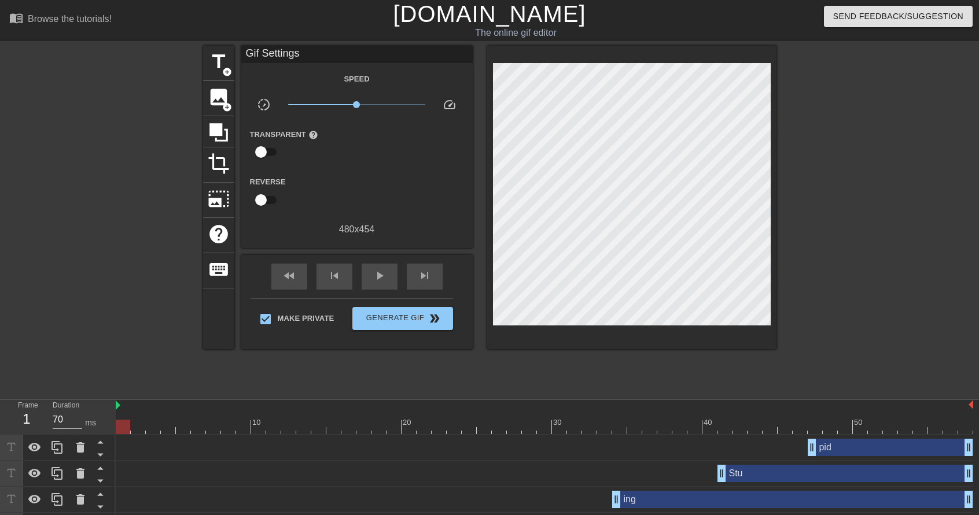
drag, startPoint x: 813, startPoint y: 427, endPoint x: 113, endPoint y: 424, distance: 699.3
click at [111, 423] on div "Frame 1 Duration 70 ms 10 20 30 40 50 pid drag_handle drag_handle Stu drag_hand…" at bounding box center [489, 495] width 979 height 191
click at [375, 280] on span "play_arrow" at bounding box center [379, 276] width 14 height 14
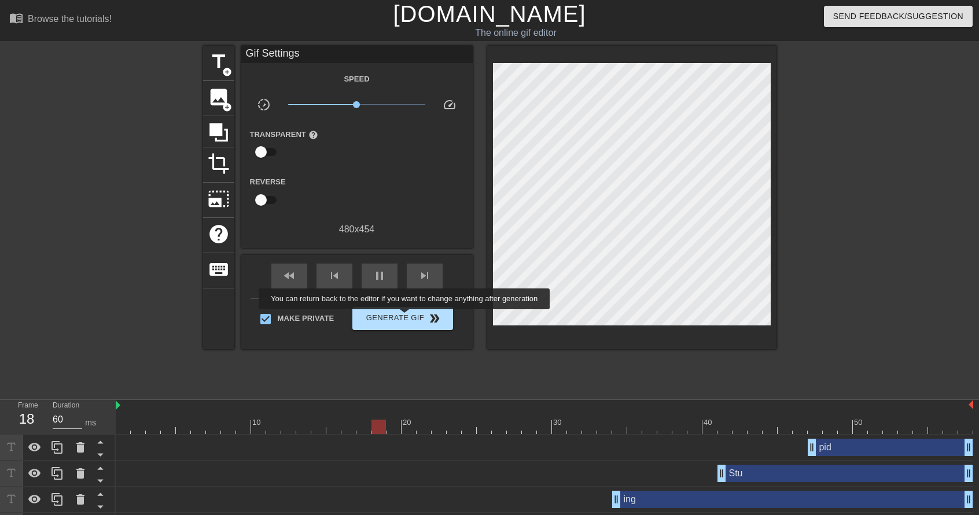
type input "70"
click at [405, 318] on span "Generate Gif double_arrow" at bounding box center [402, 319] width 91 height 14
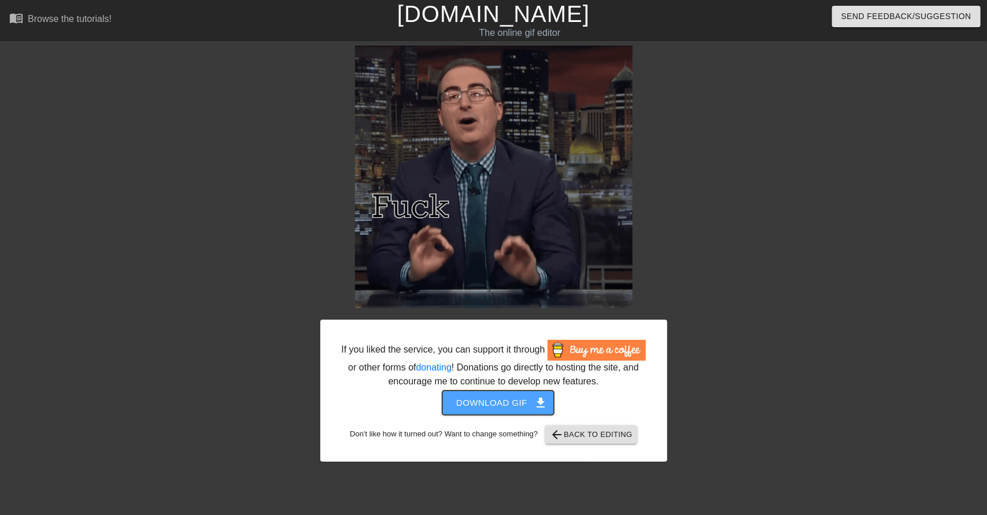
click at [503, 405] on span "Download gif get_app" at bounding box center [498, 403] width 84 height 15
